Goal: Transaction & Acquisition: Purchase product/service

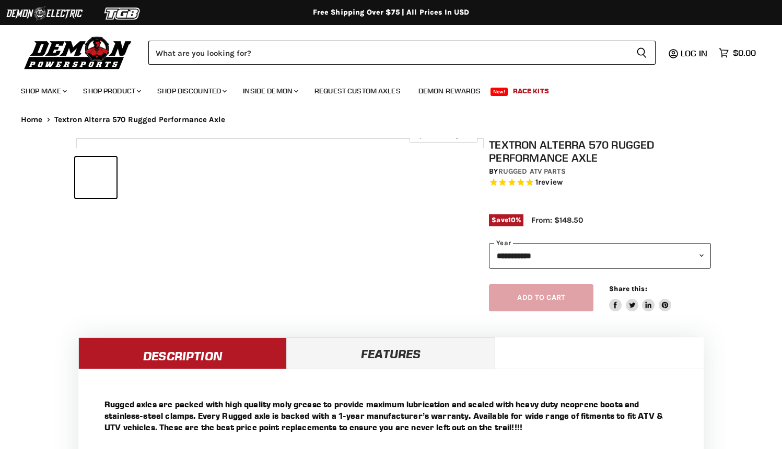
select select "******"
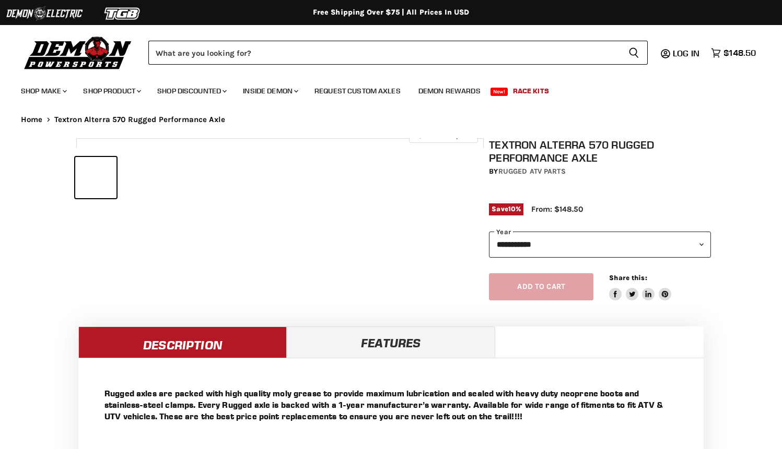
select select "******"
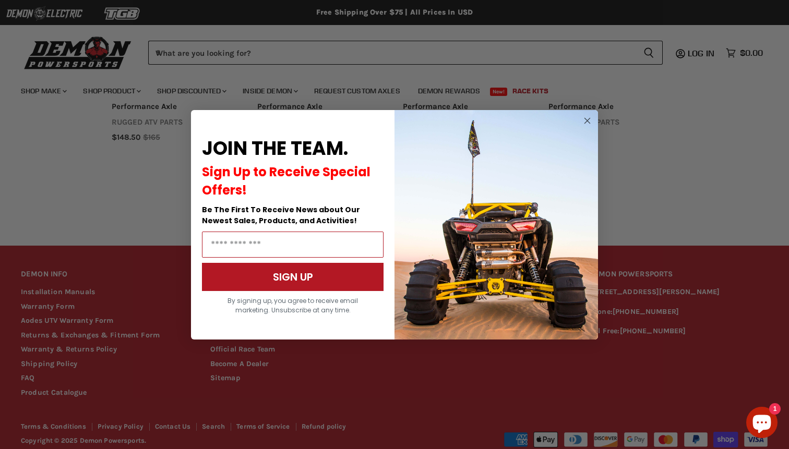
scroll to position [907, 0]
